Goal: Task Accomplishment & Management: Manage account settings

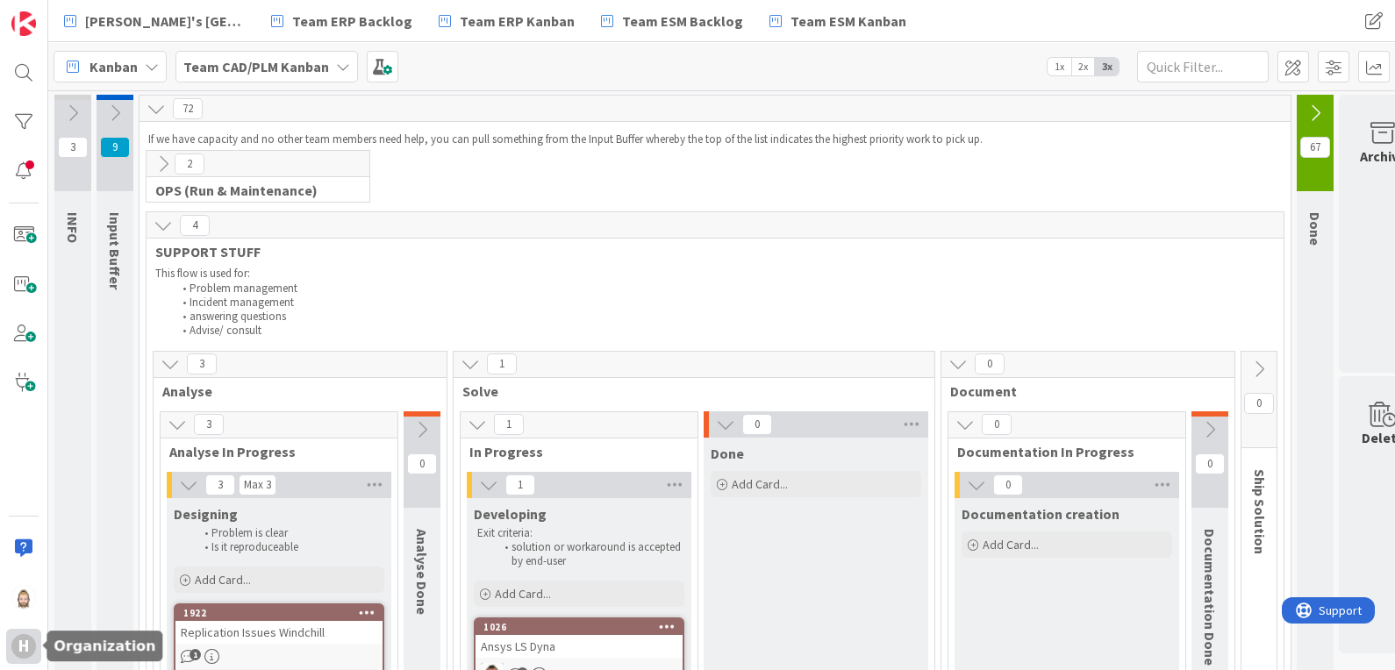
click at [16, 640] on div "H" at bounding box center [23, 646] width 25 height 25
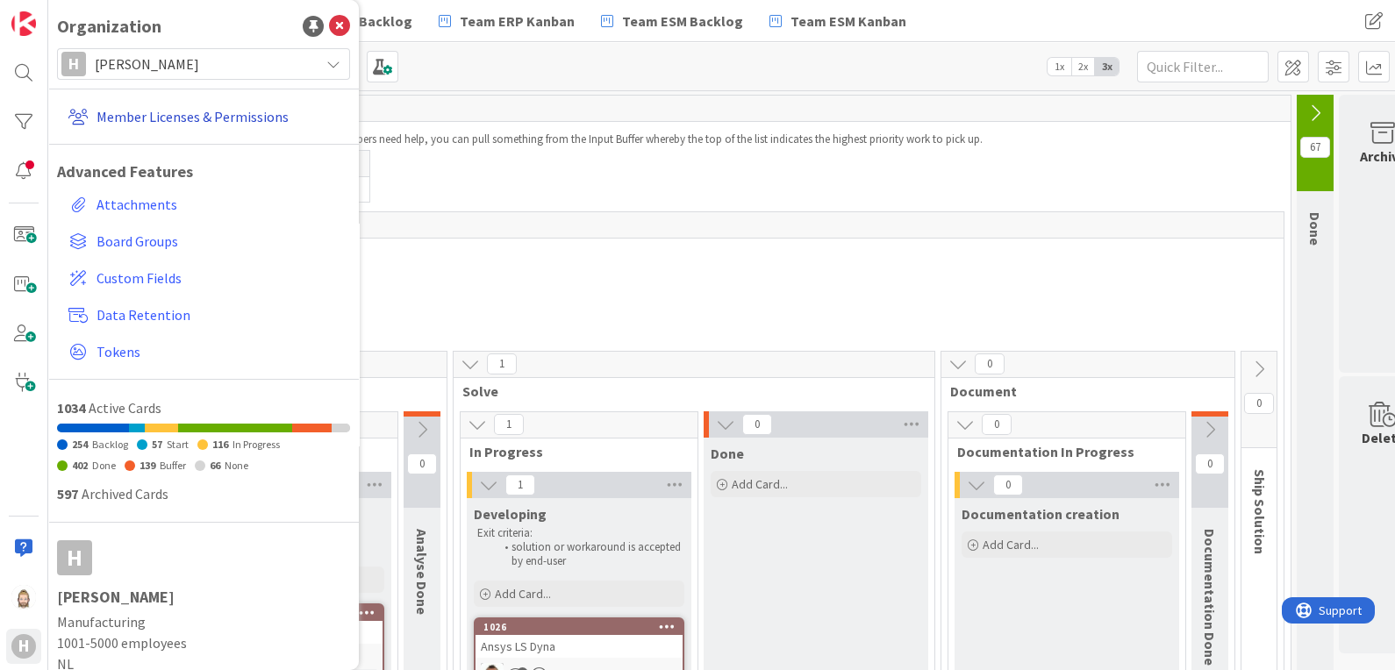
click at [216, 119] on link "Member Licenses & Permissions" at bounding box center [205, 117] width 289 height 32
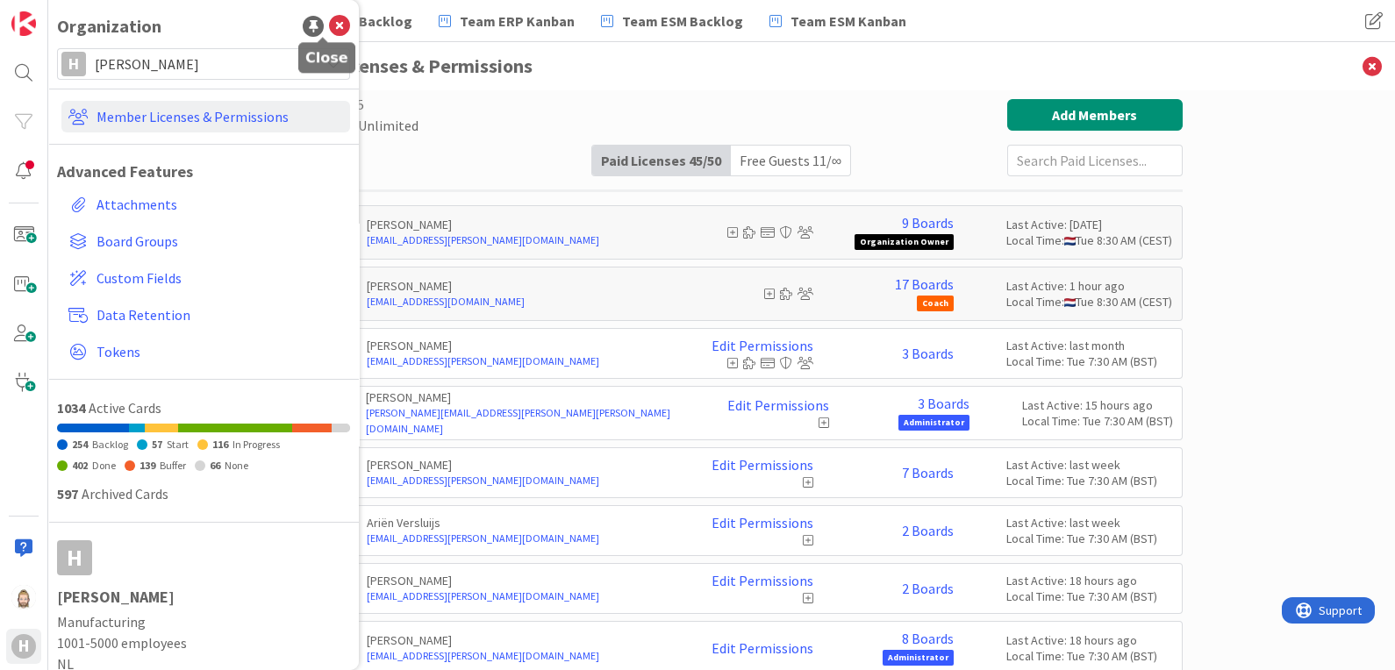
click at [329, 27] on icon at bounding box center [339, 26] width 21 height 21
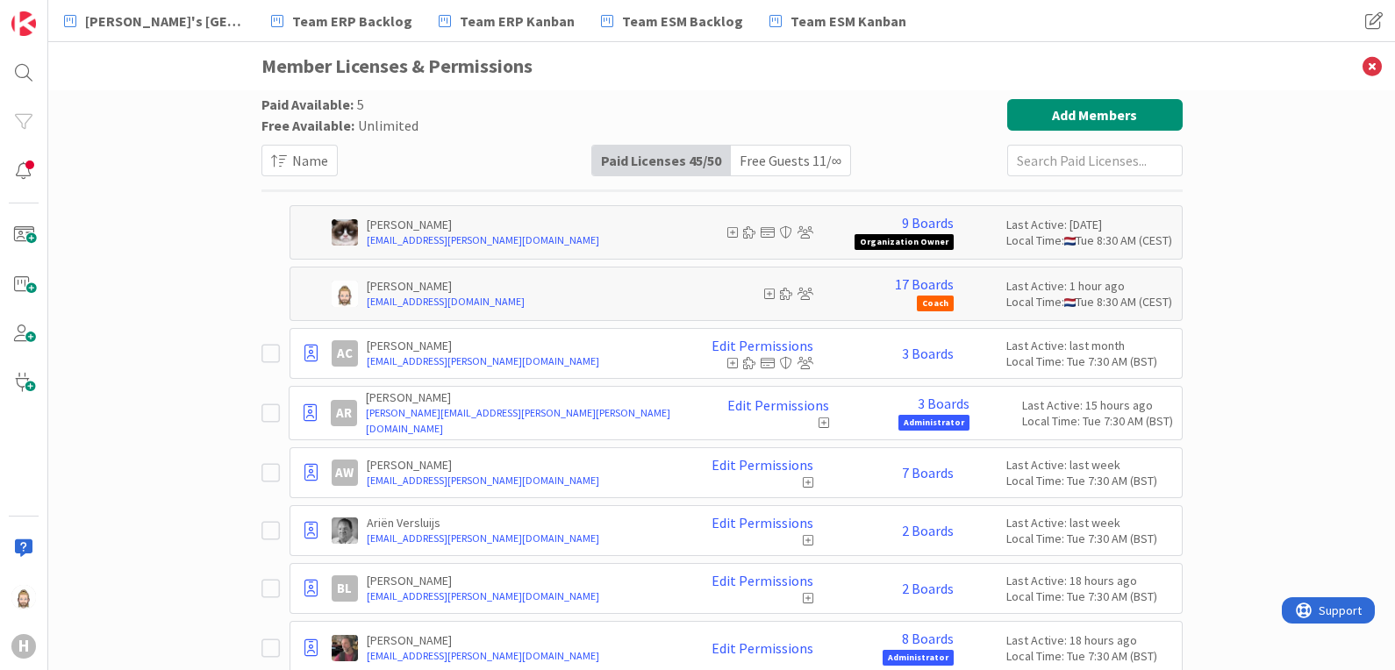
click at [755, 159] on div "Free Guests 11 / ∞" at bounding box center [790, 161] width 119 height 30
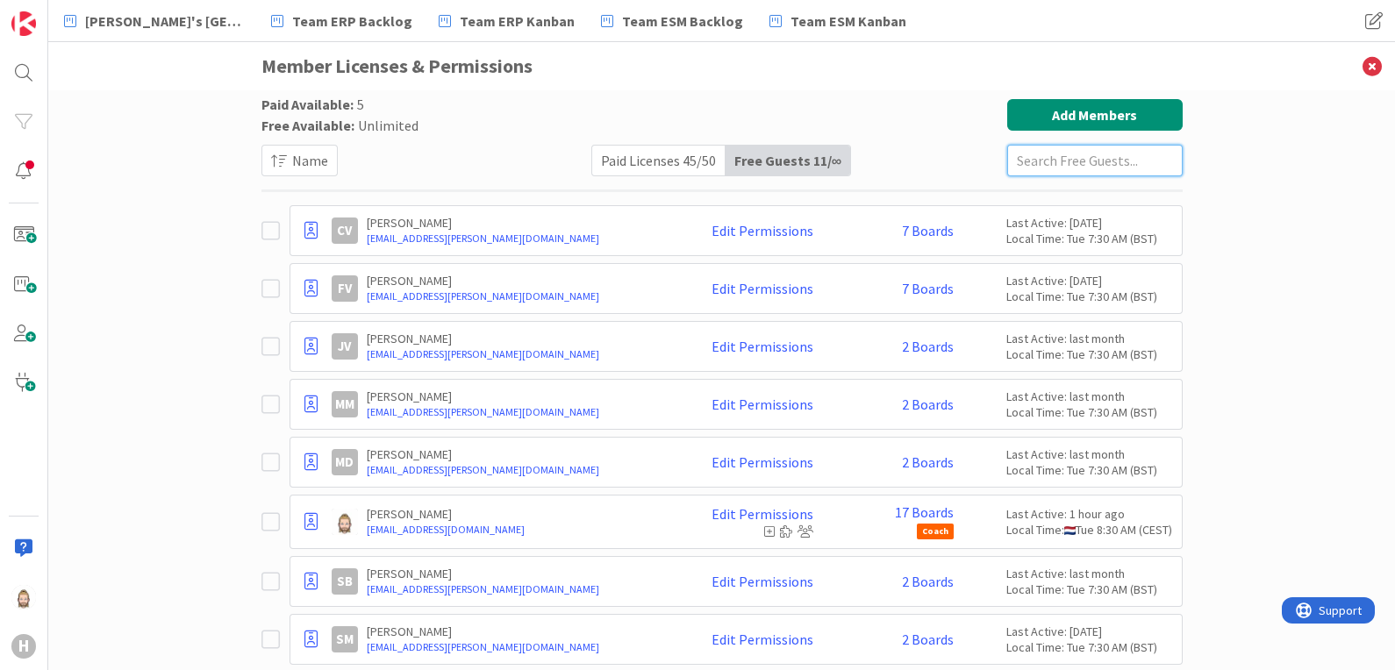
click at [1016, 165] on input "text" at bounding box center [1094, 161] width 175 height 32
paste input "[EMAIL_ADDRESS][PERSON_NAME][DOMAIN_NAME]"
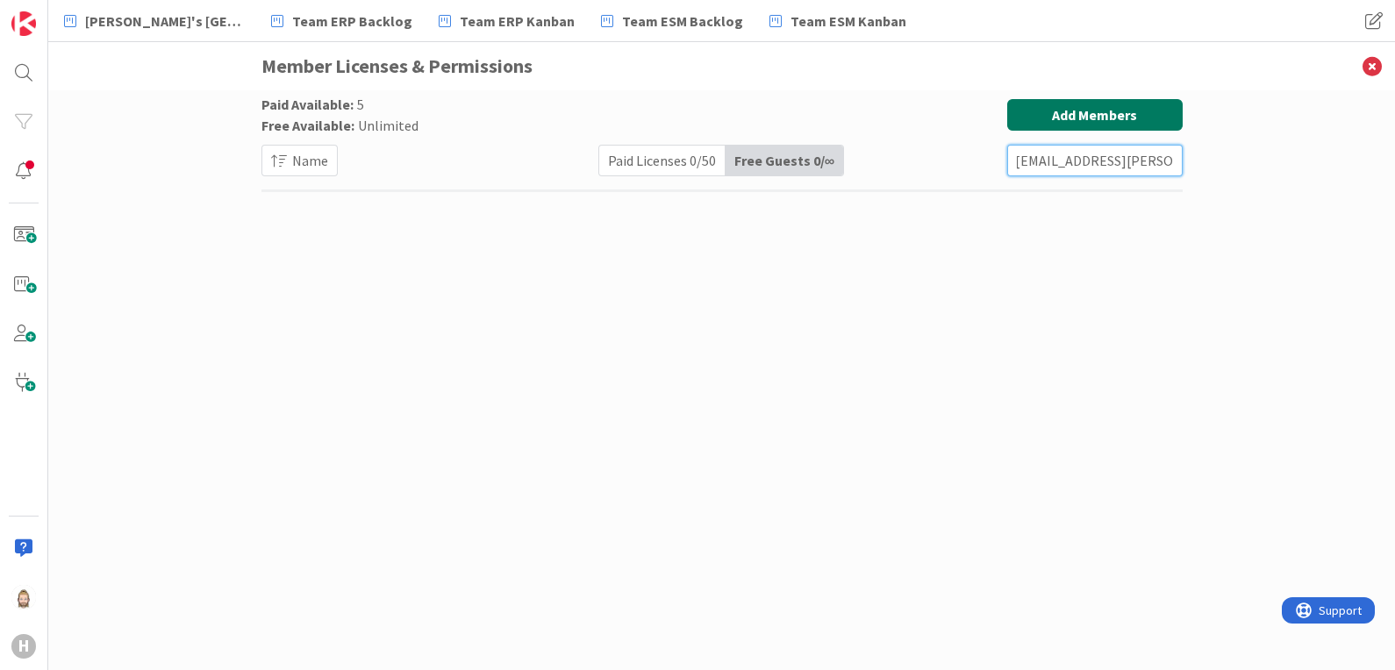
type input "[EMAIL_ADDRESS][PERSON_NAME][DOMAIN_NAME]"
click at [1076, 105] on button "Add Members" at bounding box center [1094, 115] width 175 height 32
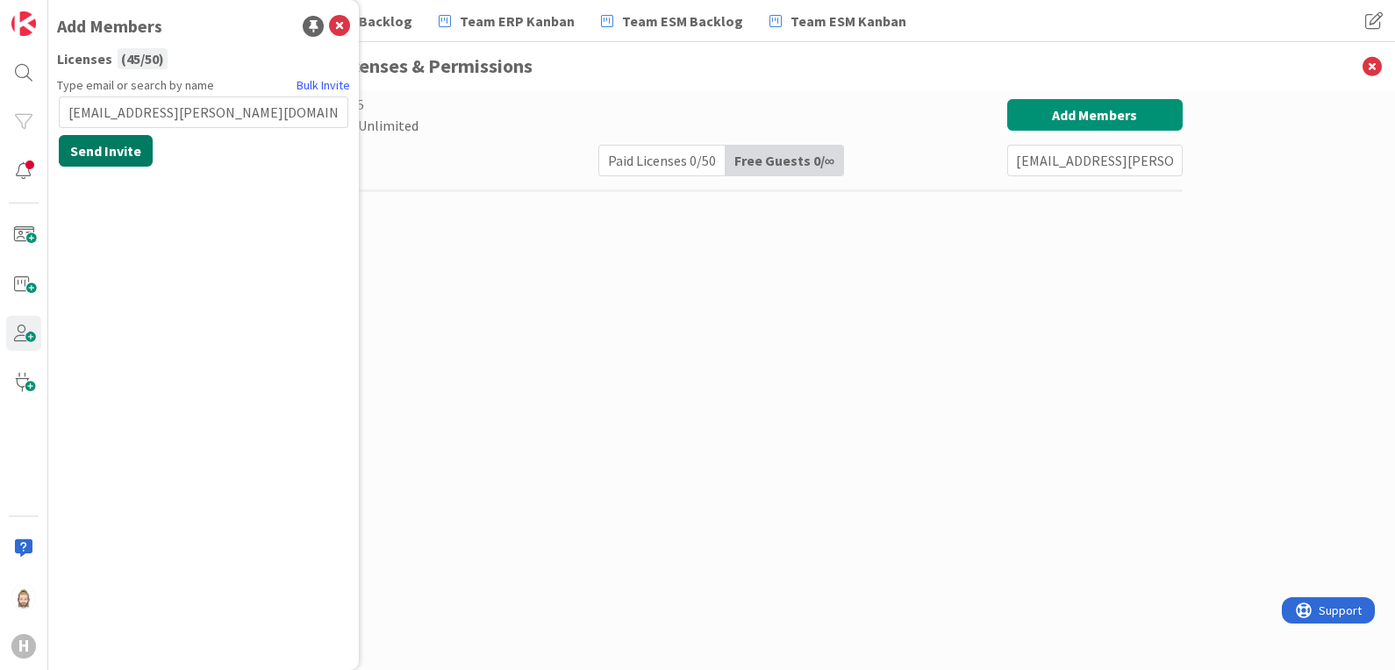
type input "[EMAIL_ADDRESS][PERSON_NAME][DOMAIN_NAME]"
click at [123, 151] on button "Send Invite" at bounding box center [106, 151] width 94 height 32
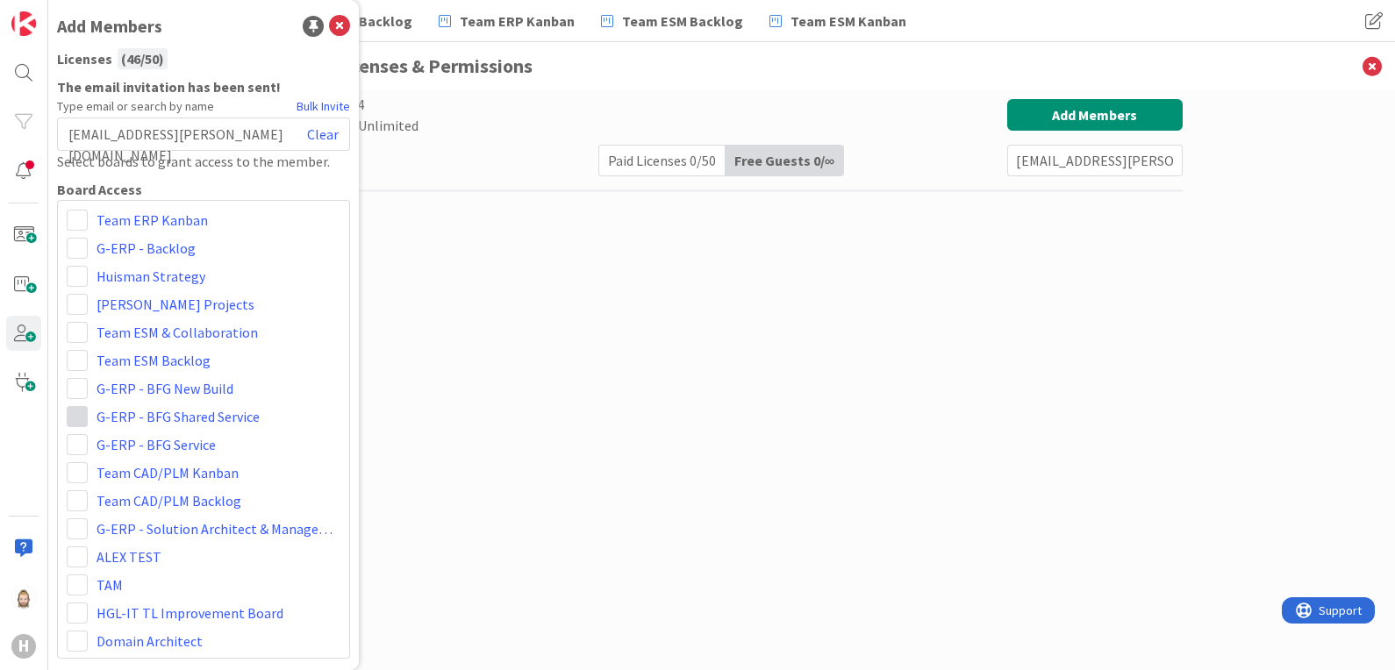
click at [80, 417] on span at bounding box center [77, 416] width 21 height 21
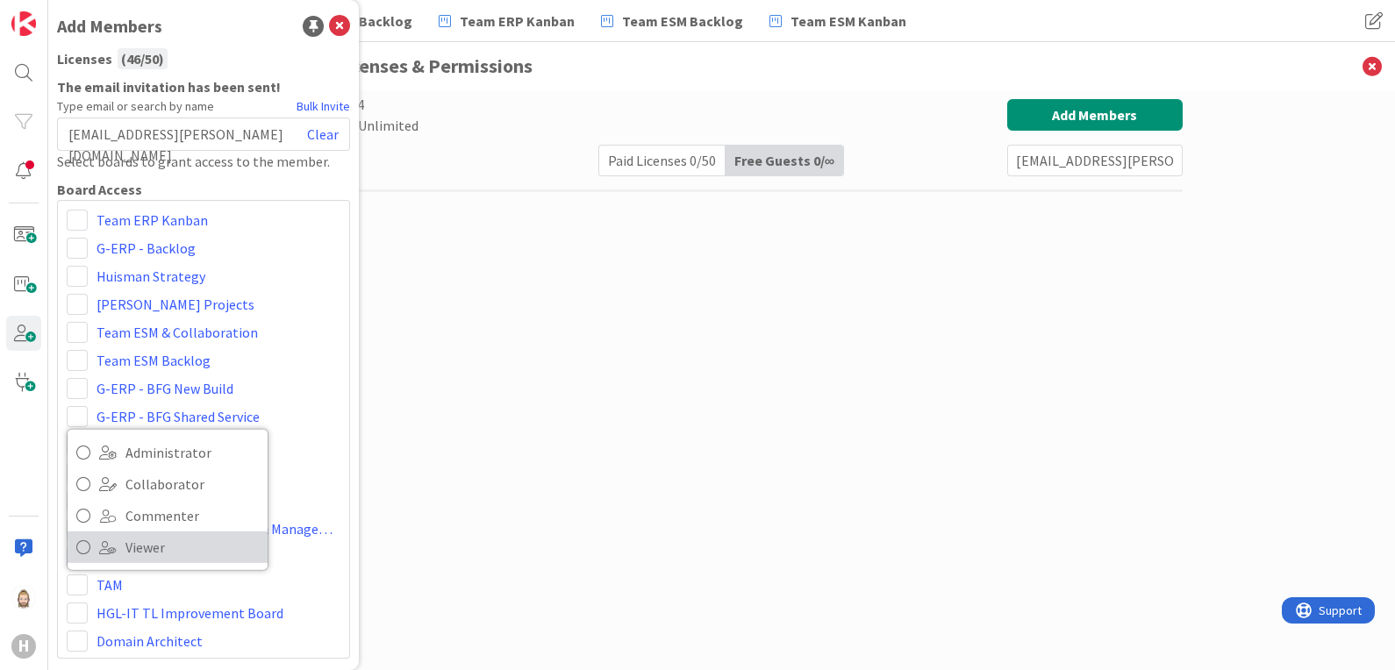
click at [129, 539] on span "Viewer" at bounding box center [191, 547] width 133 height 26
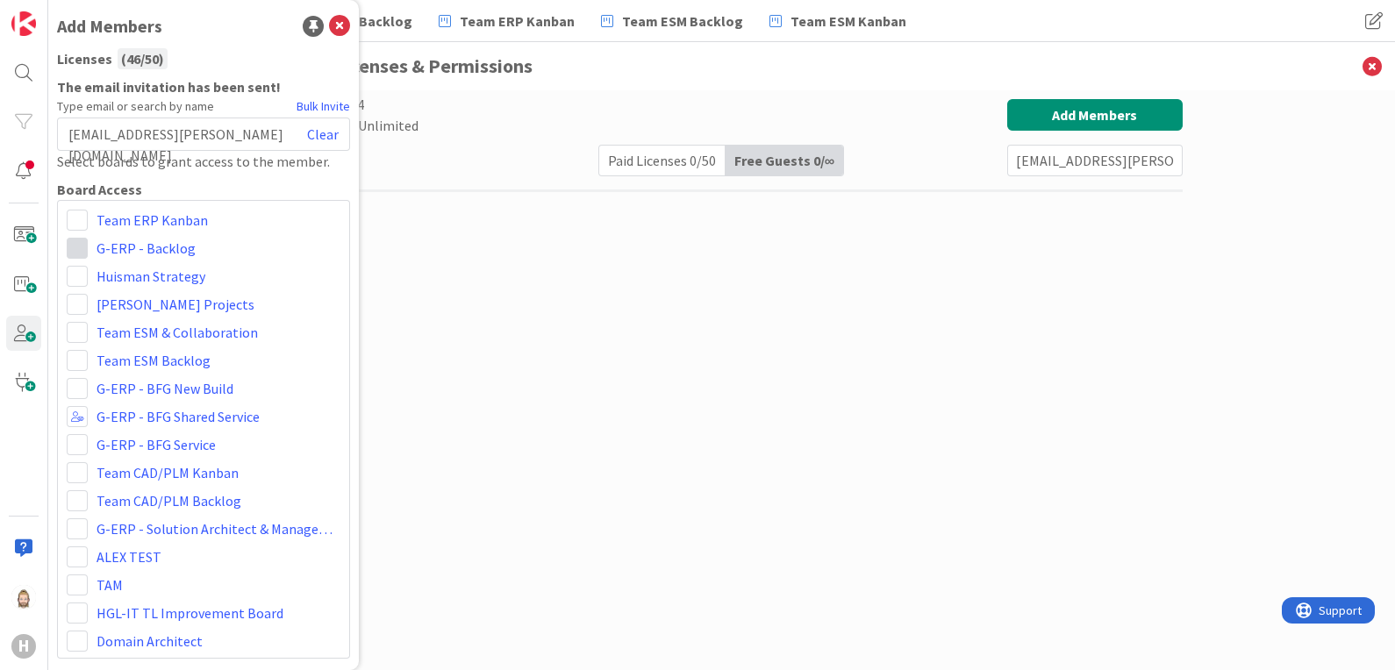
click at [75, 246] on span at bounding box center [77, 248] width 21 height 21
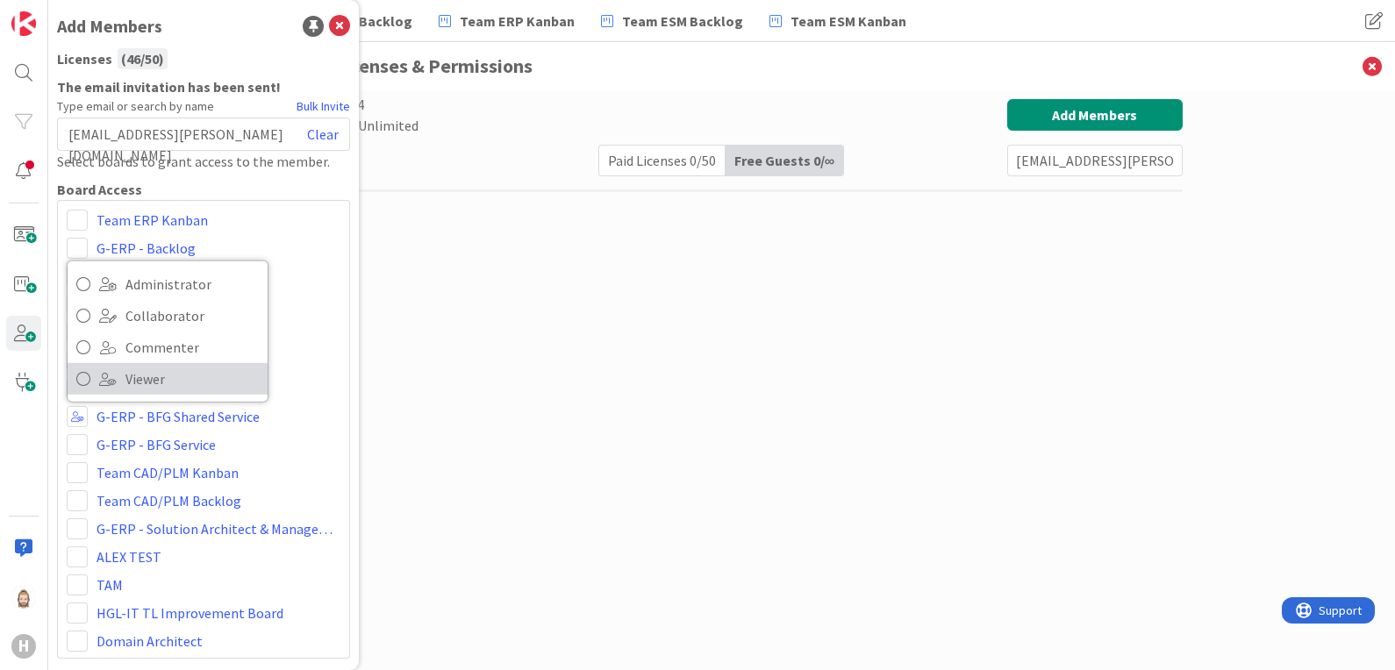
click at [118, 369] on link "Viewer" at bounding box center [168, 379] width 200 height 32
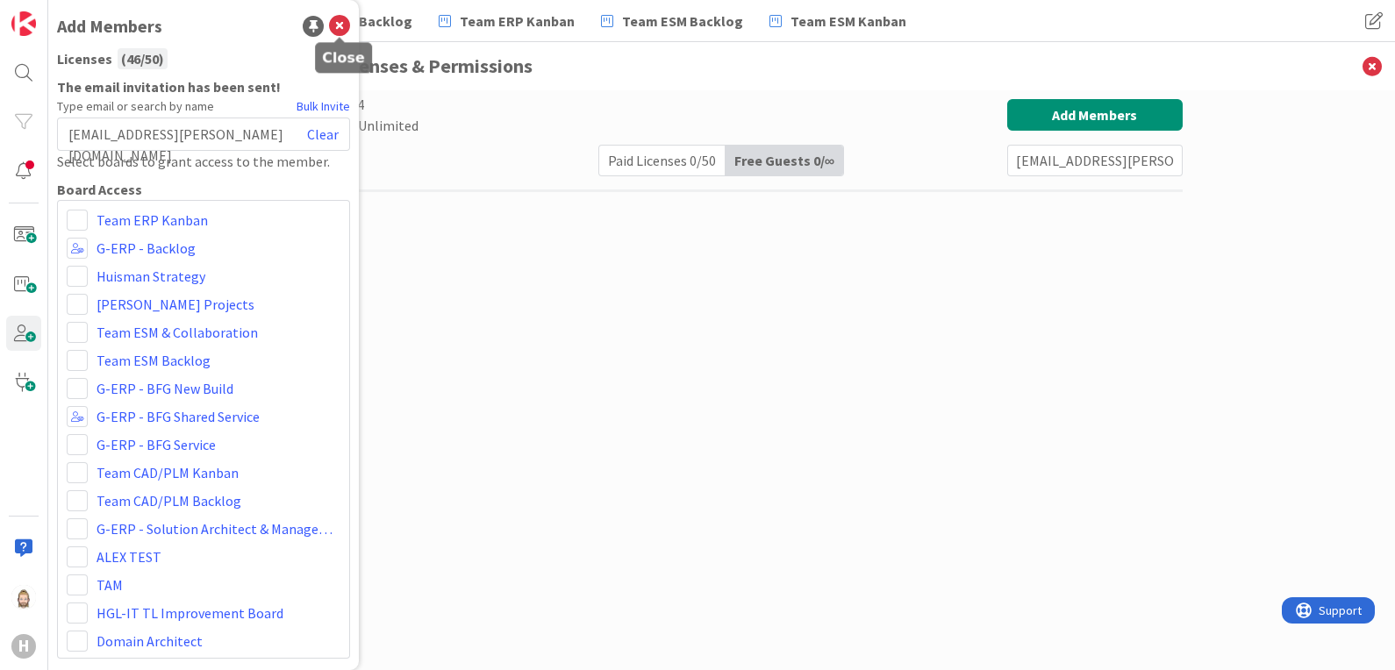
click at [342, 26] on icon at bounding box center [339, 26] width 21 height 21
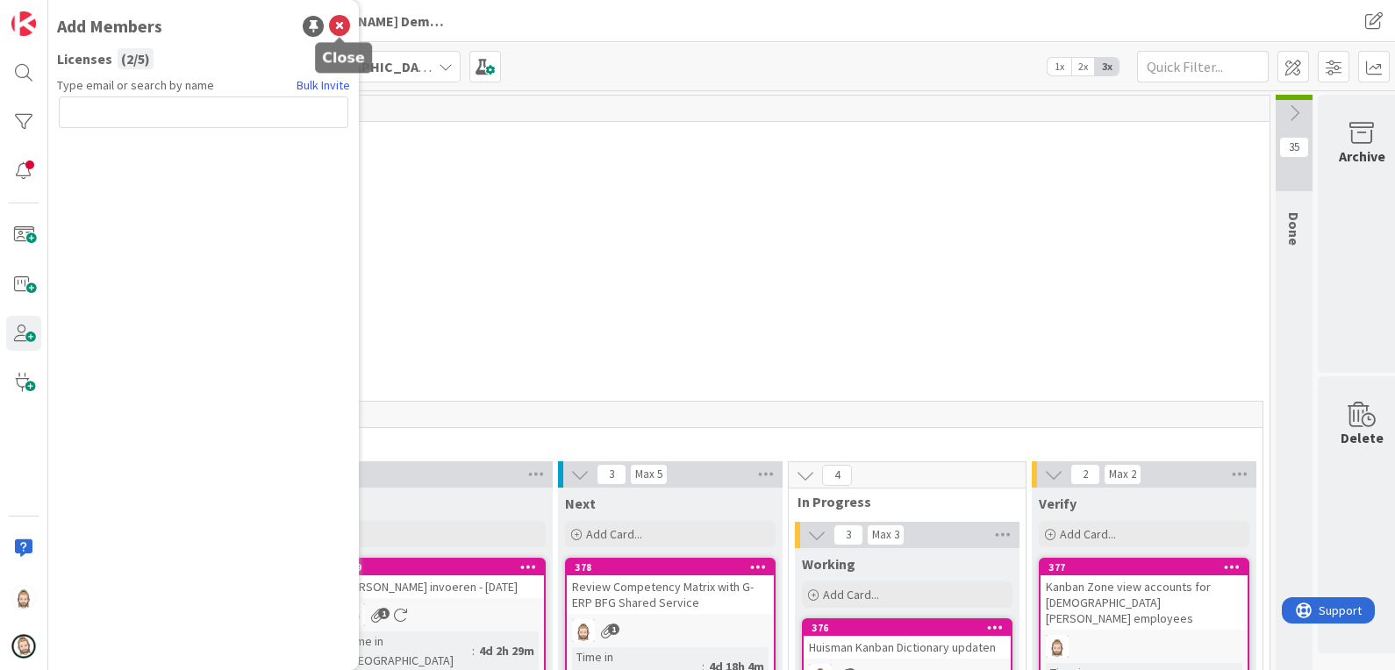
click at [344, 26] on icon at bounding box center [339, 26] width 21 height 21
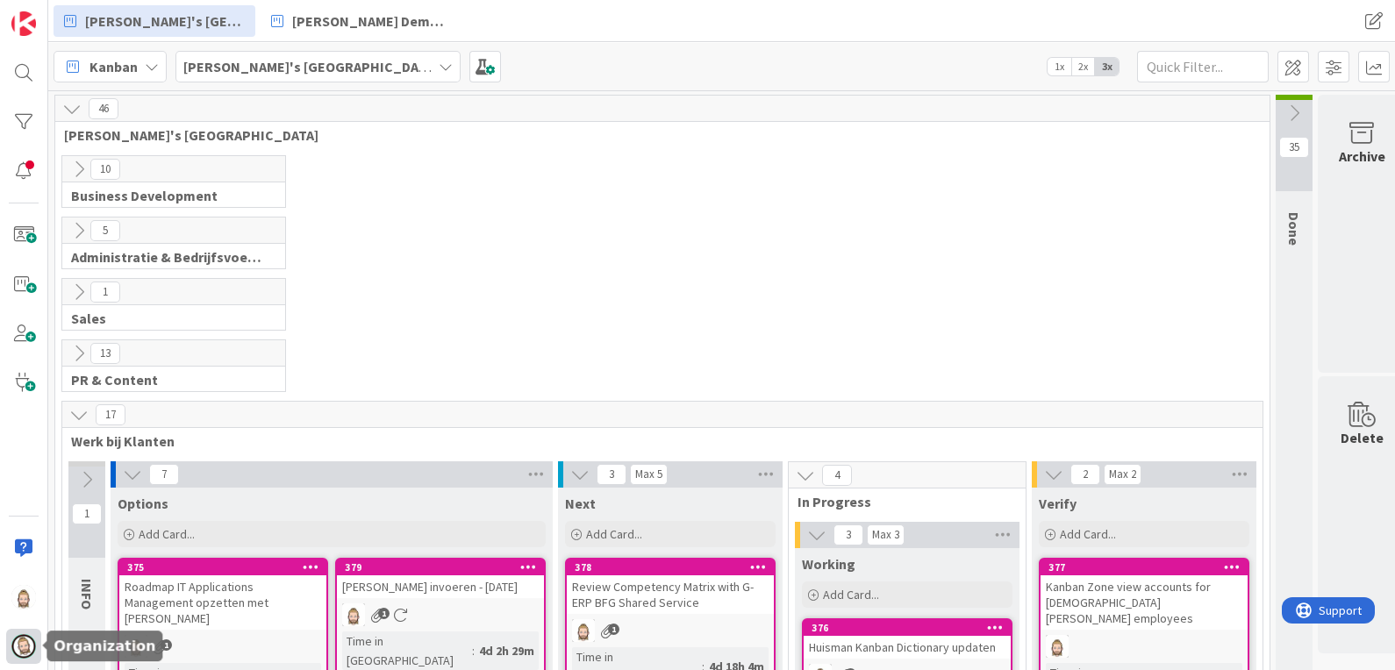
click at [26, 640] on img at bounding box center [23, 646] width 25 height 25
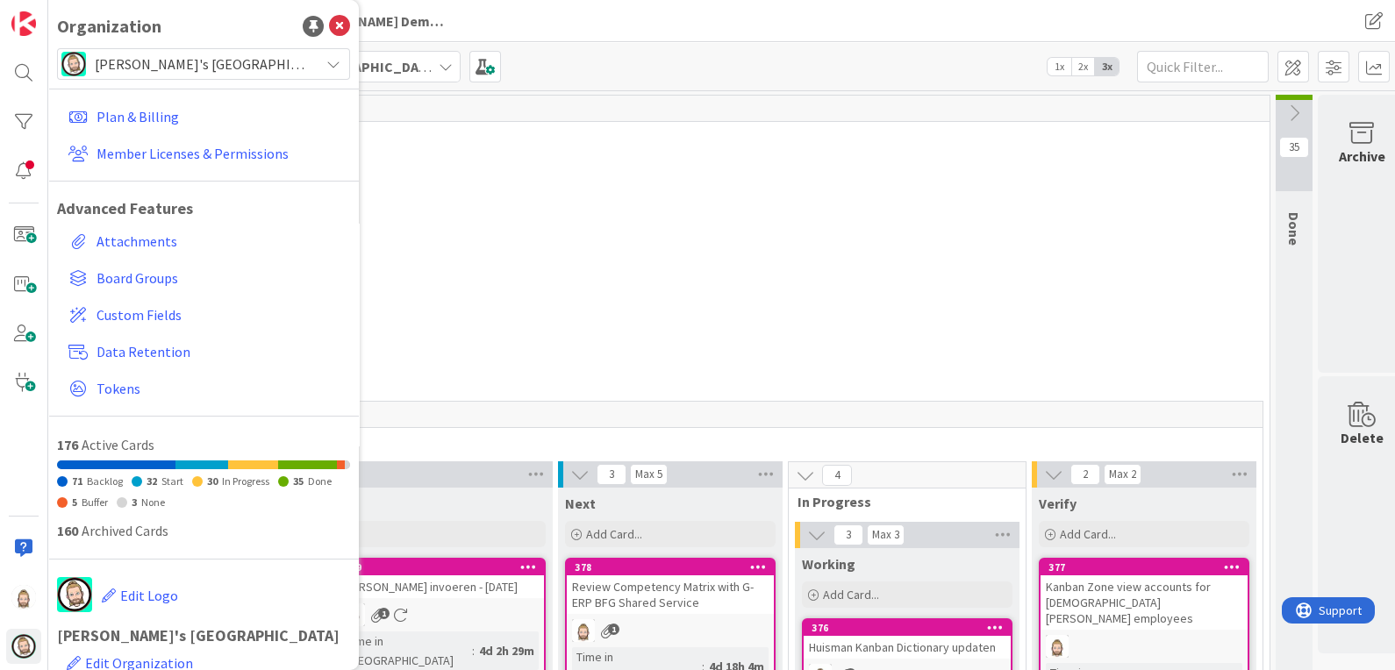
click at [215, 71] on span "[PERSON_NAME]'s [GEOGRAPHIC_DATA]" at bounding box center [203, 64] width 216 height 25
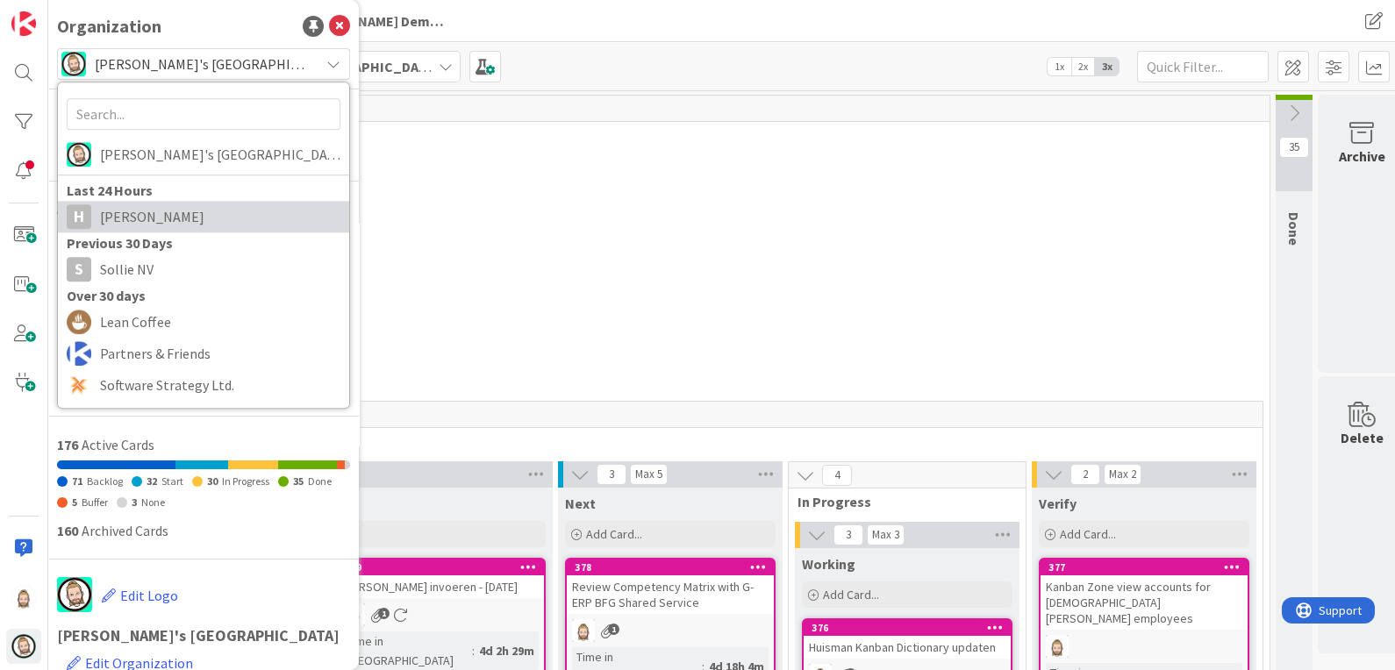
click at [191, 204] on span "[PERSON_NAME]" at bounding box center [220, 217] width 240 height 26
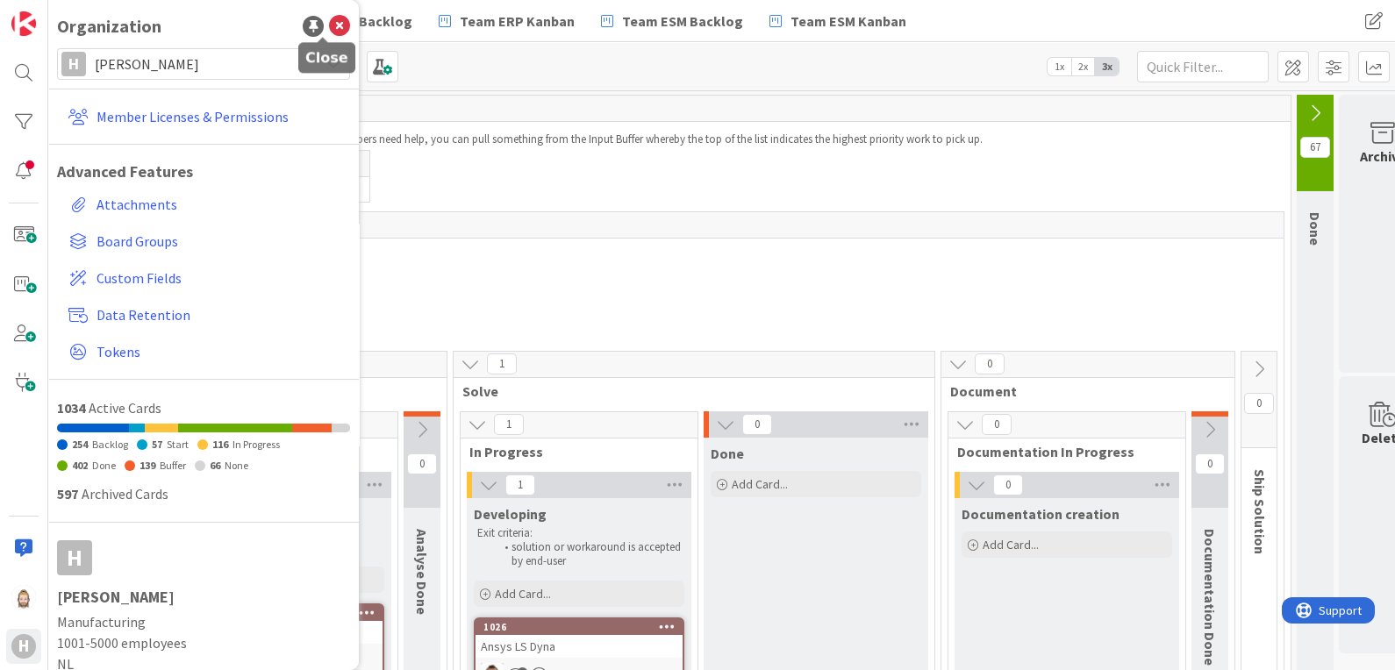
click at [329, 20] on icon at bounding box center [339, 26] width 21 height 21
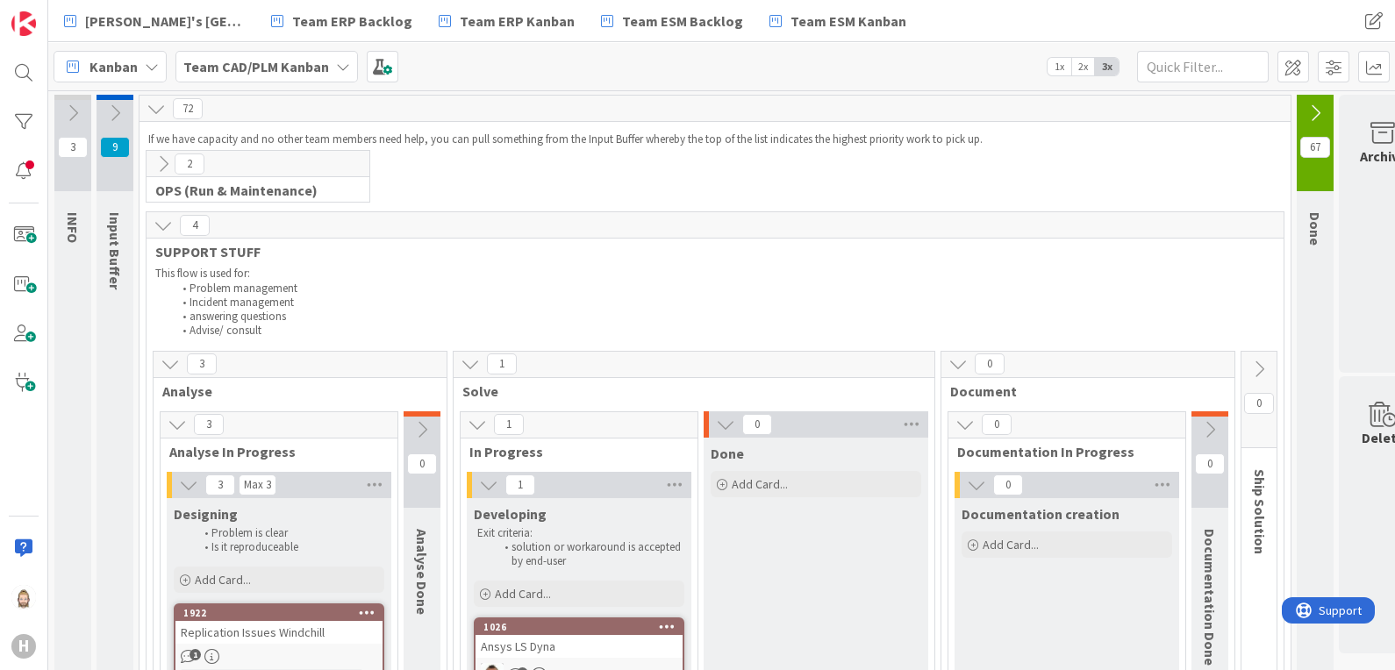
click at [293, 70] on b "Team CAD/PLM Kanban" at bounding box center [256, 67] width 146 height 18
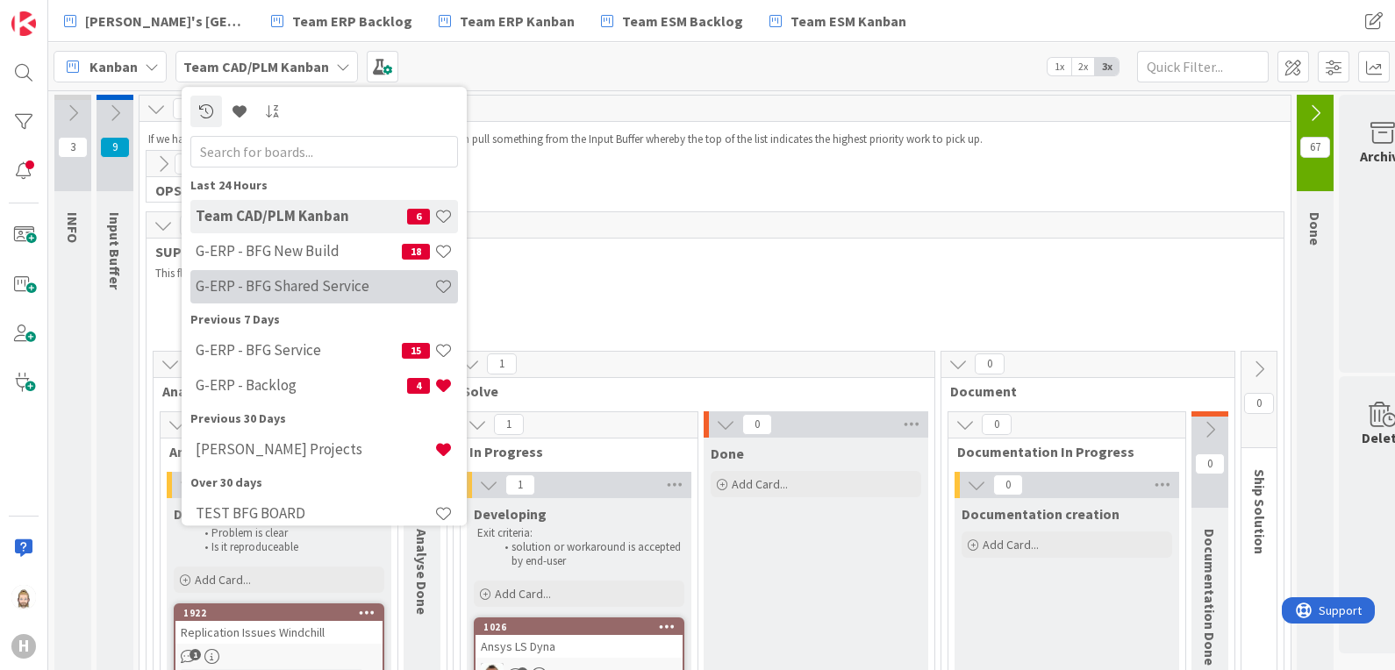
click at [295, 281] on h4 "G-ERP - BFG Shared Service" at bounding box center [315, 287] width 239 height 18
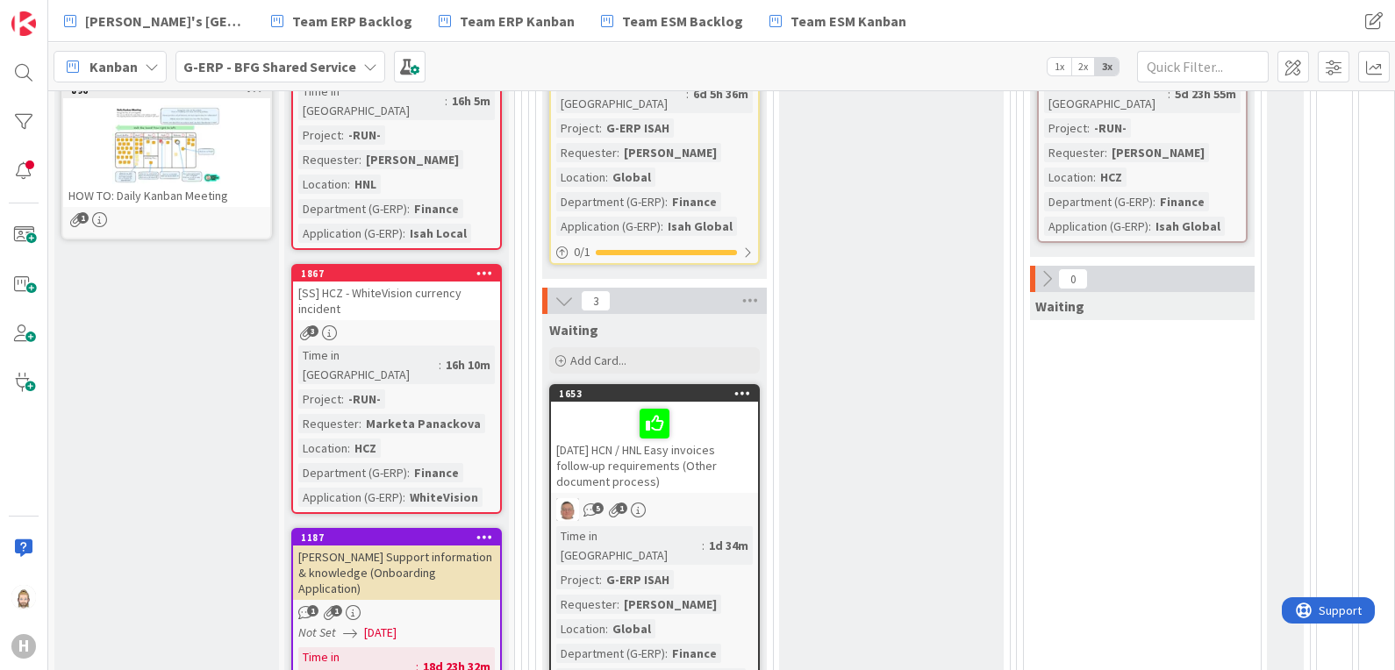
scroll to position [548, 0]
